Goal: Information Seeking & Learning: Learn about a topic

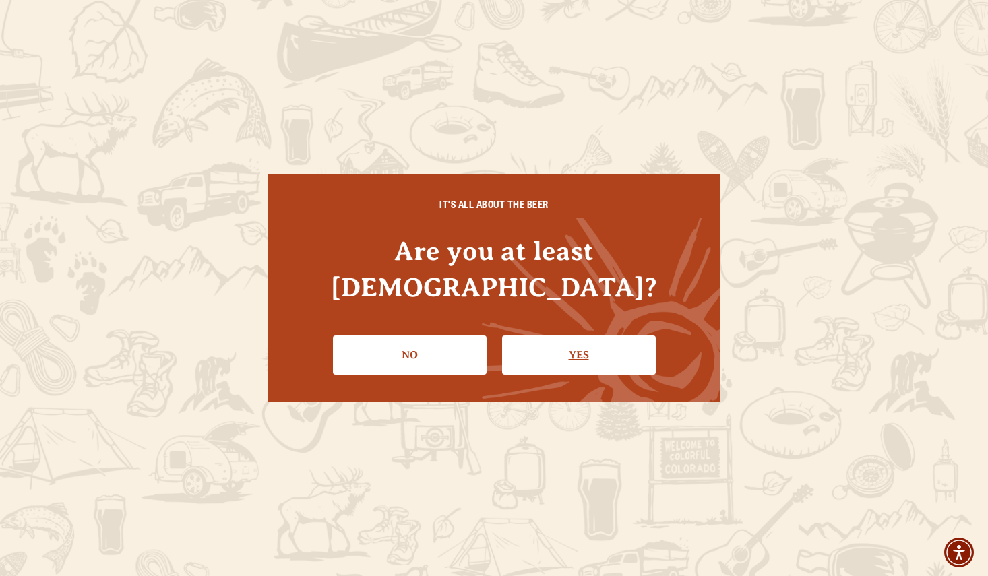
click at [585, 336] on link "Yes" at bounding box center [579, 355] width 154 height 39
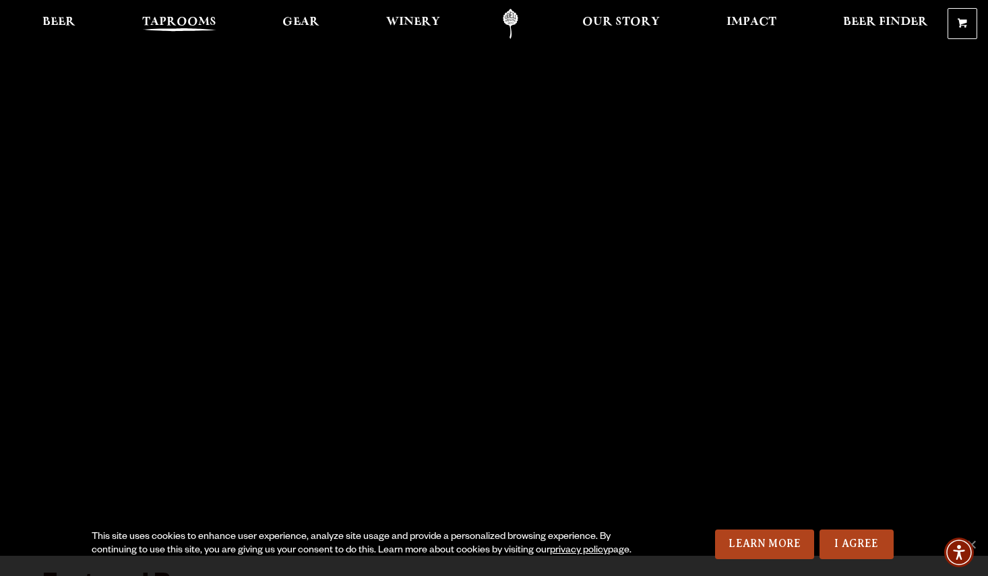
click at [175, 21] on span "Taprooms" at bounding box center [179, 22] width 74 height 11
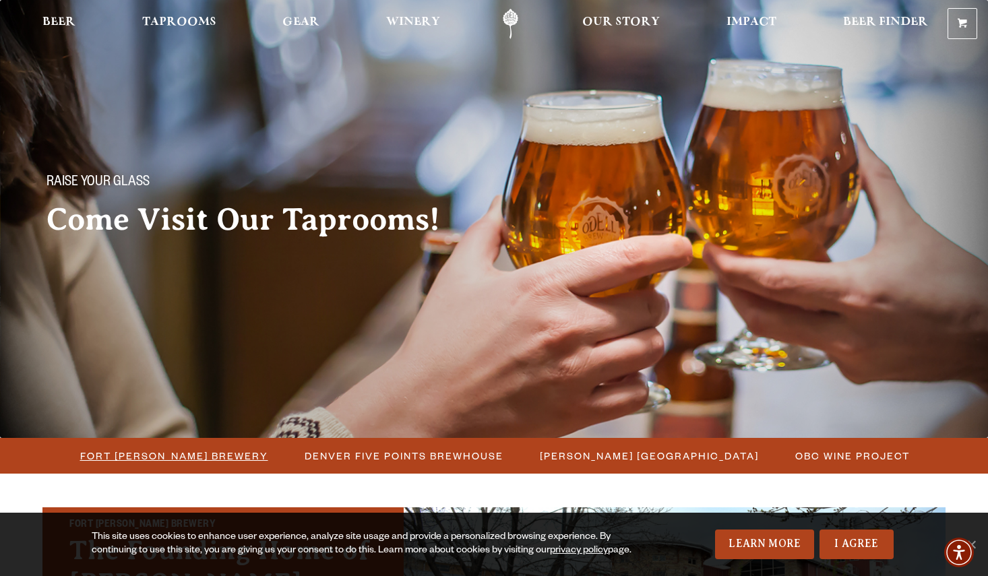
click at [223, 458] on span "Fort [PERSON_NAME] Brewery" at bounding box center [174, 456] width 188 height 20
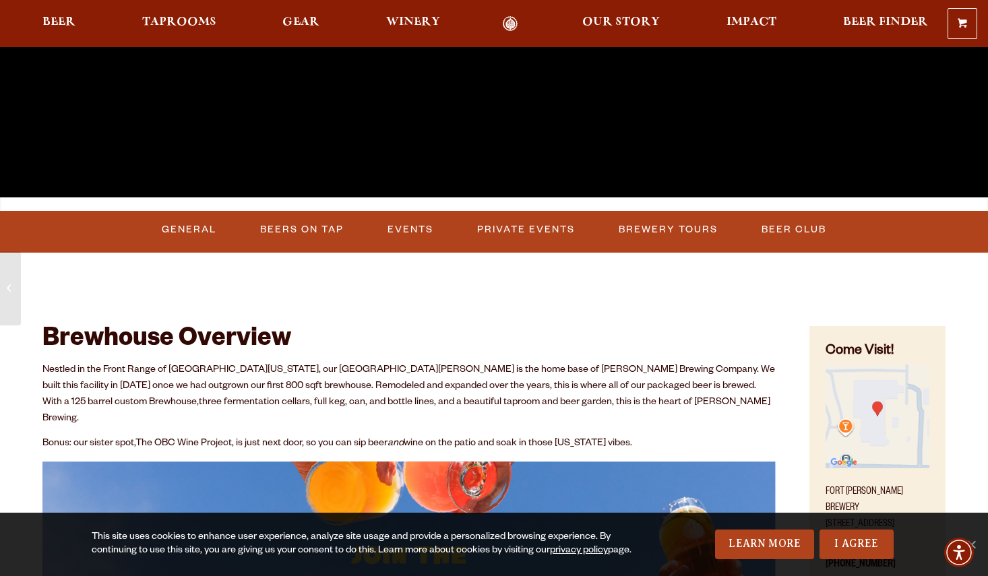
scroll to position [431, 0]
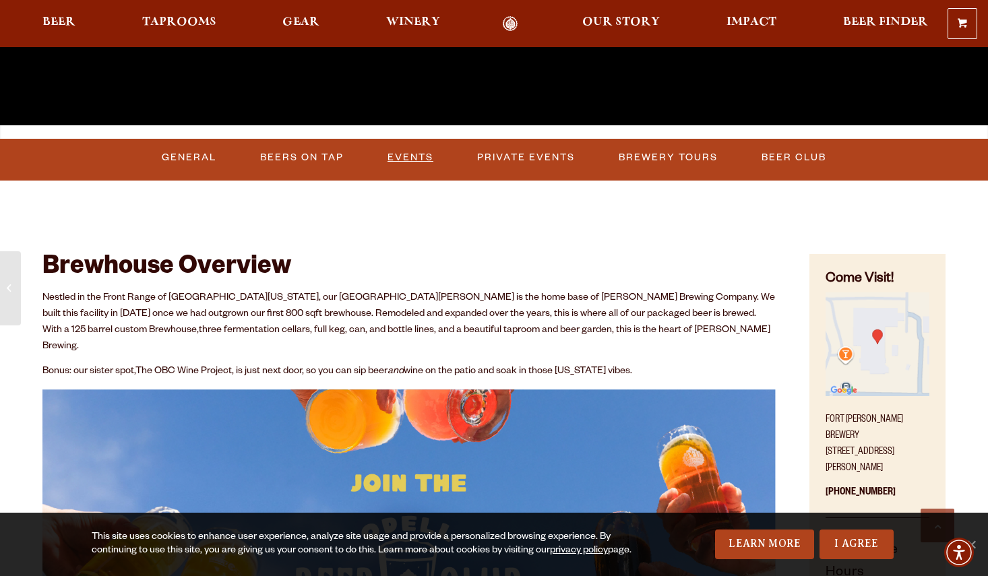
click at [413, 162] on link "Events" at bounding box center [410, 157] width 57 height 31
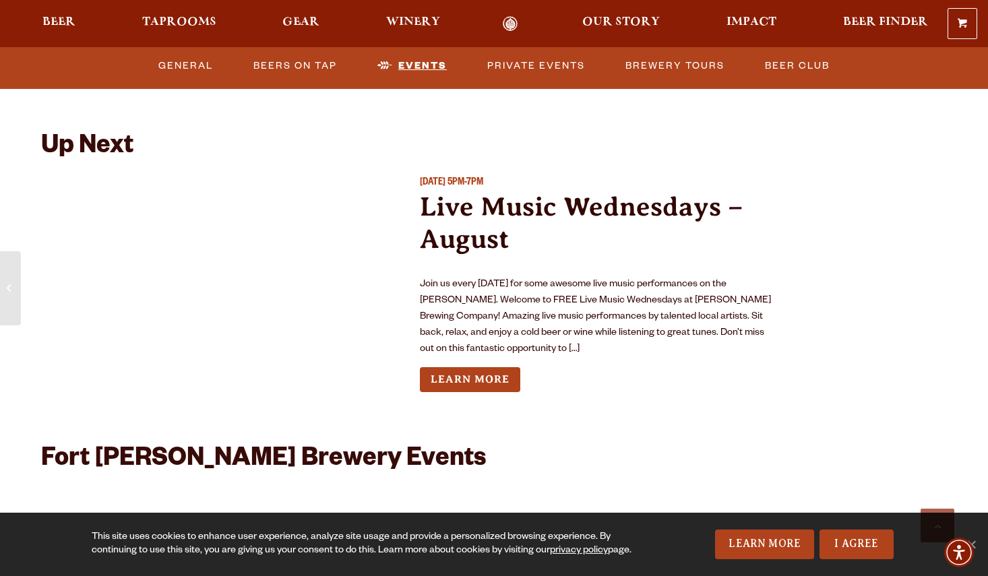
scroll to position [2984, 0]
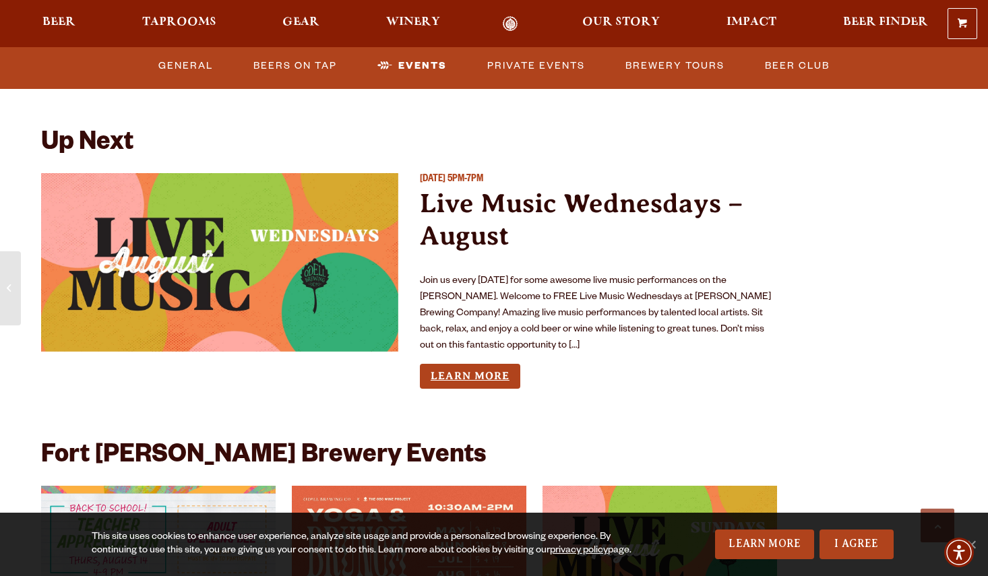
click at [487, 364] on link "Learn More" at bounding box center [470, 376] width 100 height 25
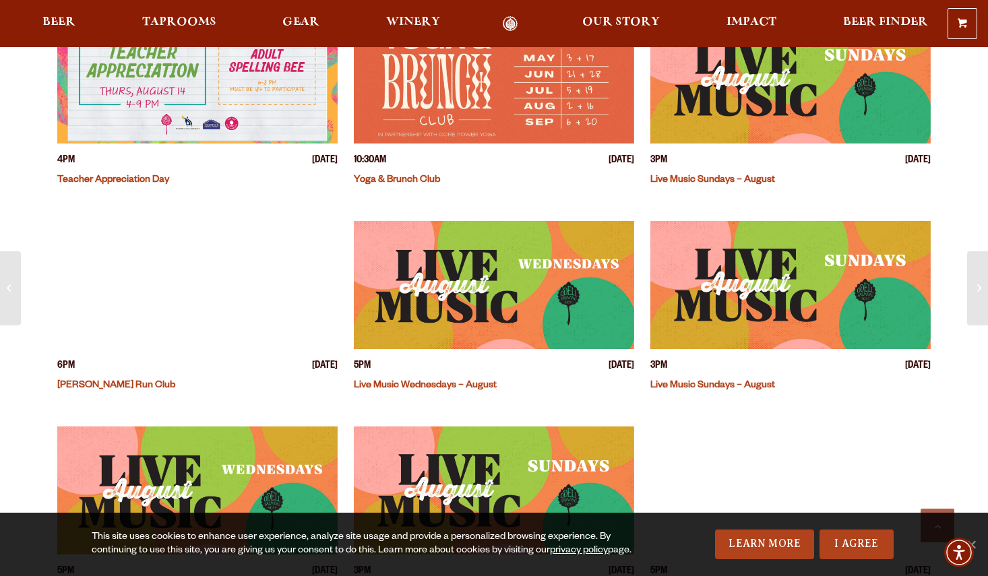
scroll to position [516, 0]
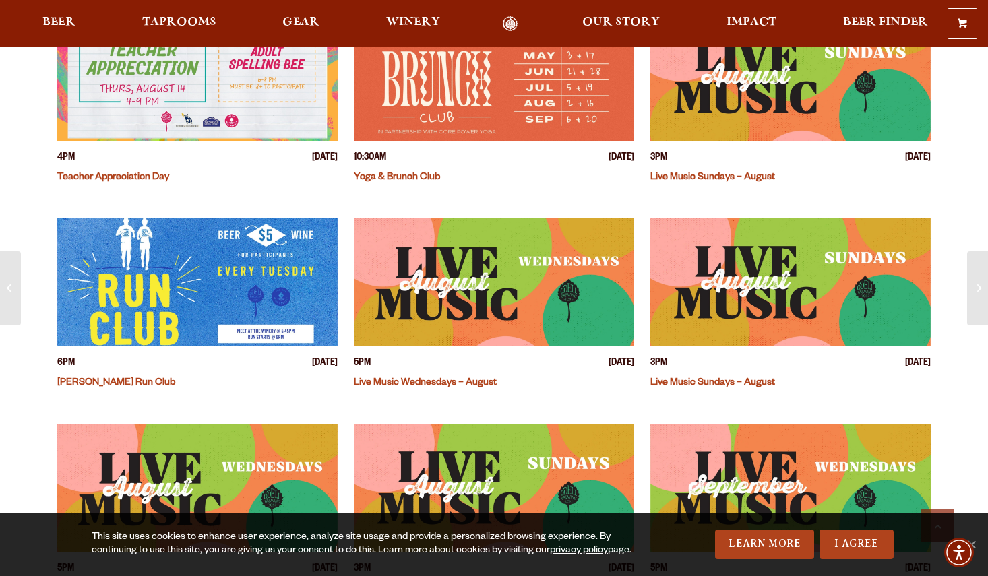
click at [450, 383] on link "Live Music Wednesdays – August" at bounding box center [425, 383] width 143 height 11
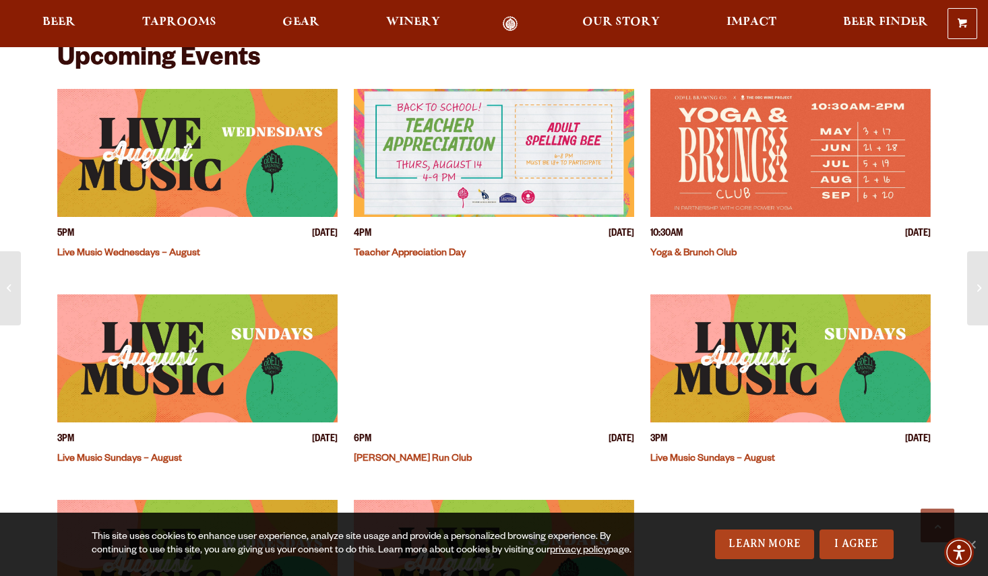
scroll to position [419, 0]
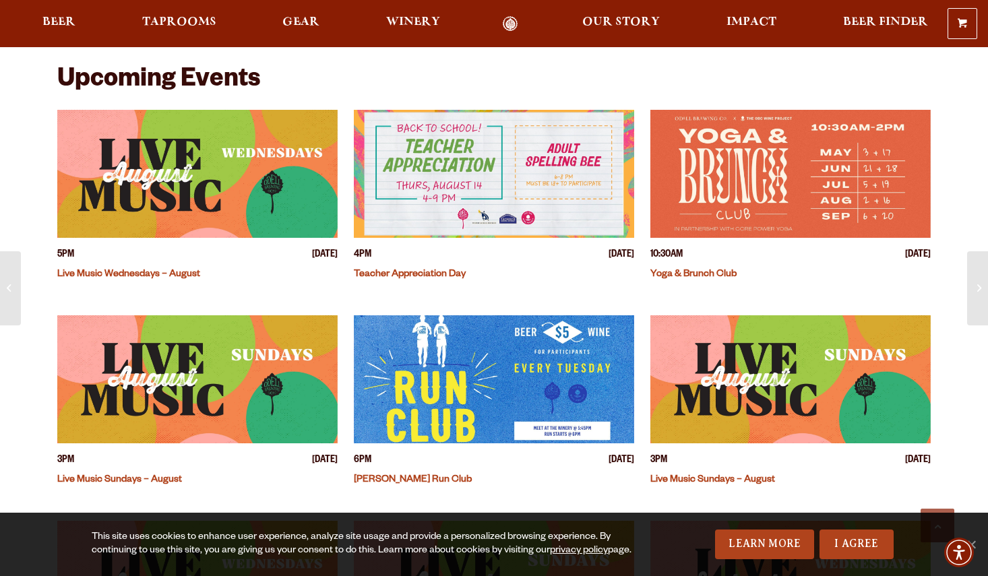
click at [207, 192] on img "View event details" at bounding box center [197, 174] width 280 height 128
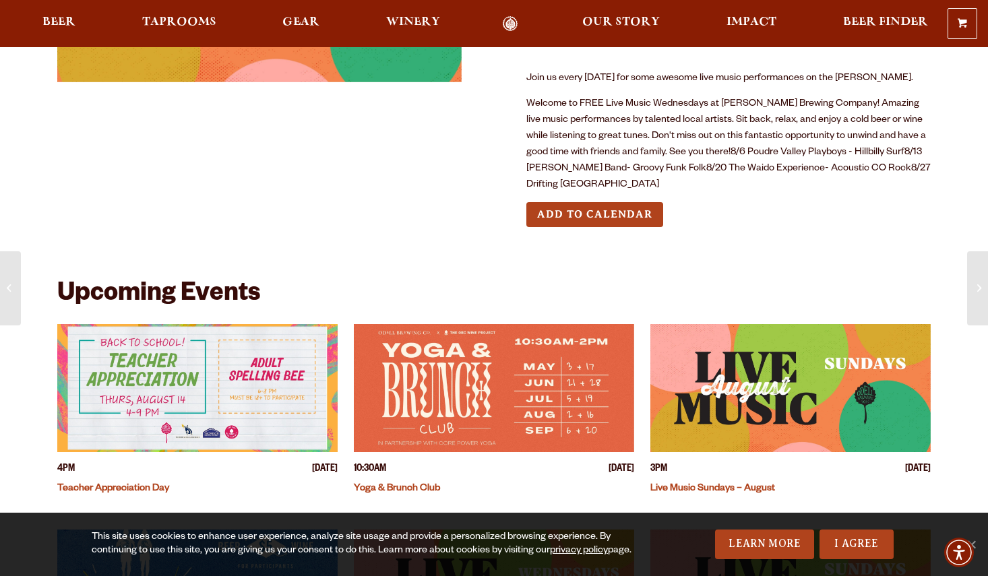
scroll to position [208, 0]
